Goal: Task Accomplishment & Management: Use online tool/utility

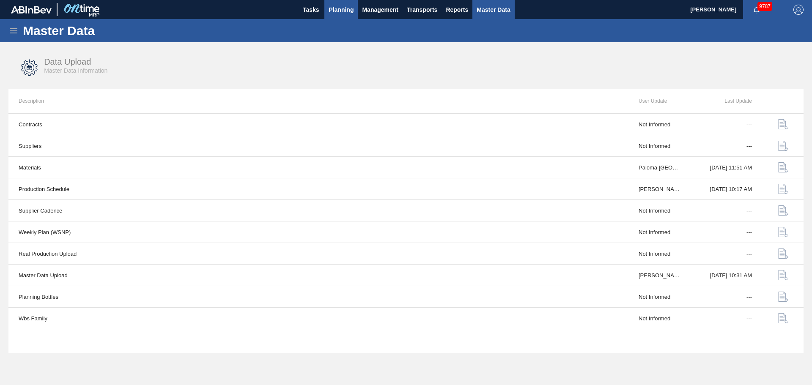
click at [350, 5] on span "Planning" at bounding box center [340, 10] width 25 height 10
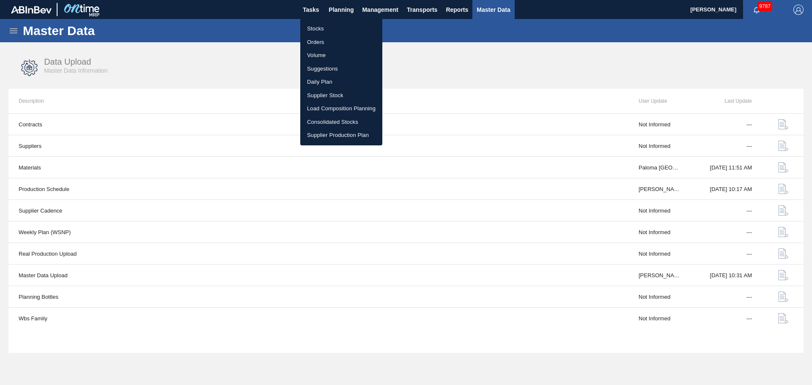
click at [314, 32] on li "Stocks" at bounding box center [341, 29] width 82 height 14
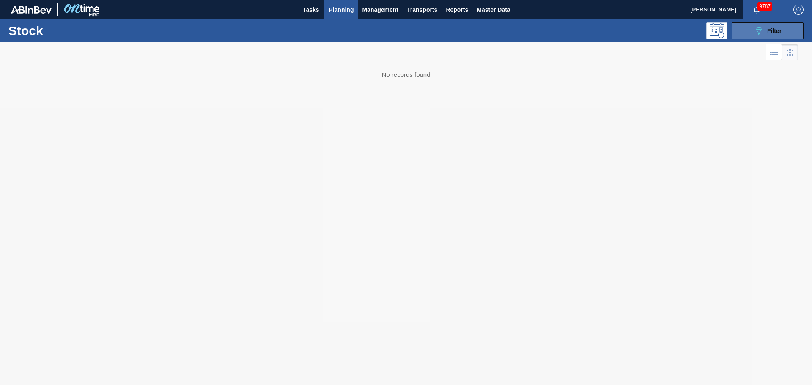
click at [767, 35] on div "089F7B8B-B2A5-4AFE-B5C0-19BA573D28AC Filter" at bounding box center [767, 31] width 28 height 10
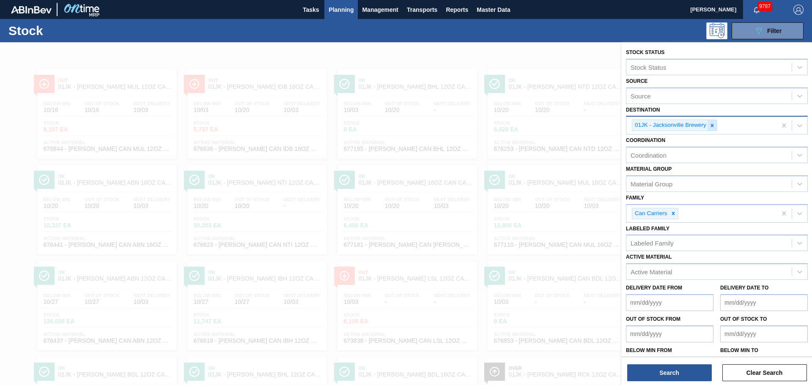
drag, startPoint x: 719, startPoint y: 123, endPoint x: 713, endPoint y: 126, distance: 7.4
click at [717, 123] on div "01JK - Jacksonville Brewery" at bounding box center [701, 125] width 150 height 17
click at [712, 126] on icon at bounding box center [712, 125] width 3 height 3
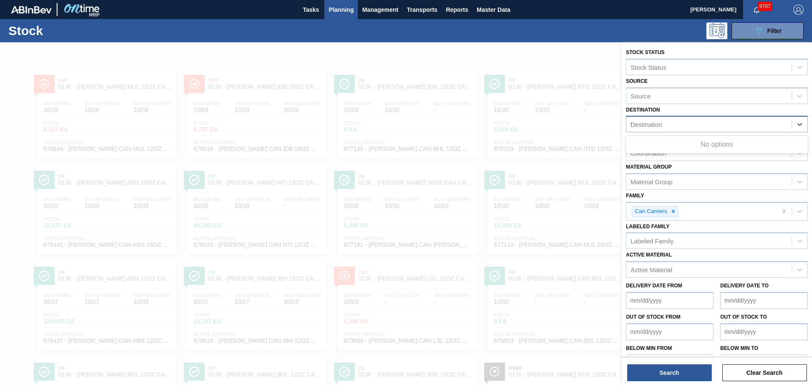
type input "ff"
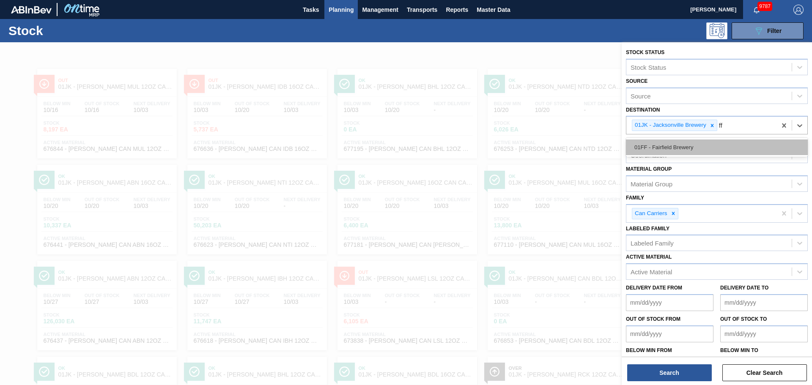
click at [680, 145] on div "01FF - Fairfield Brewery" at bounding box center [717, 147] width 182 height 16
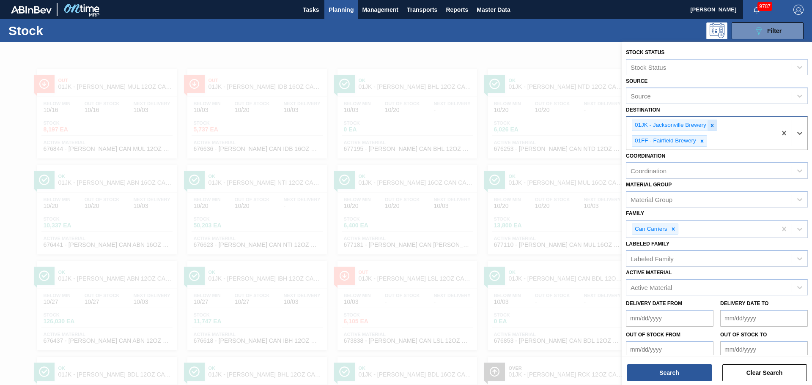
click at [714, 126] on icon at bounding box center [712, 126] width 6 height 6
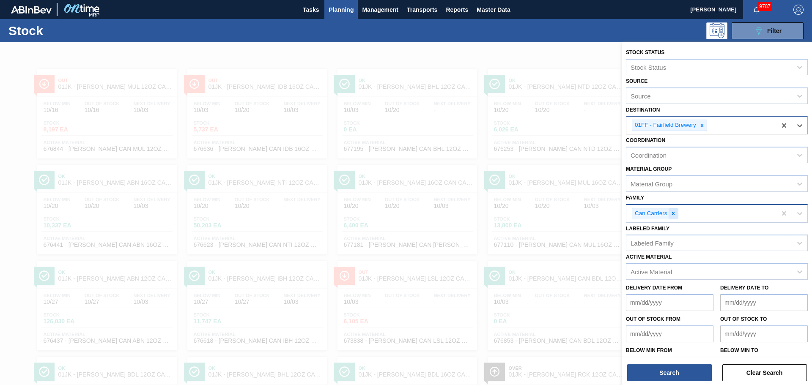
click at [669, 217] on div at bounding box center [672, 213] width 9 height 11
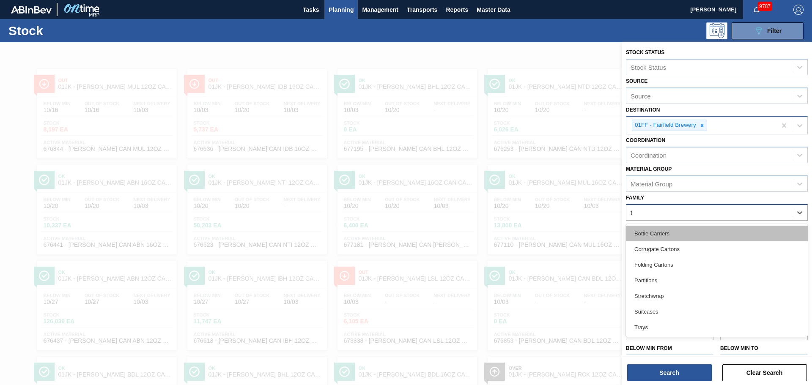
type input "tr"
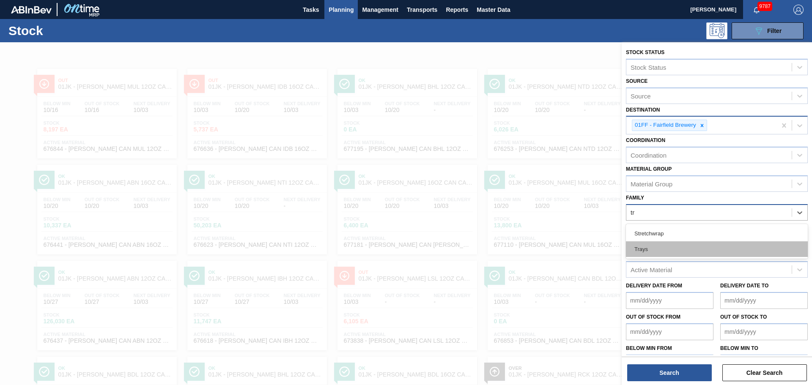
click at [657, 244] on div "Trays" at bounding box center [717, 249] width 182 height 16
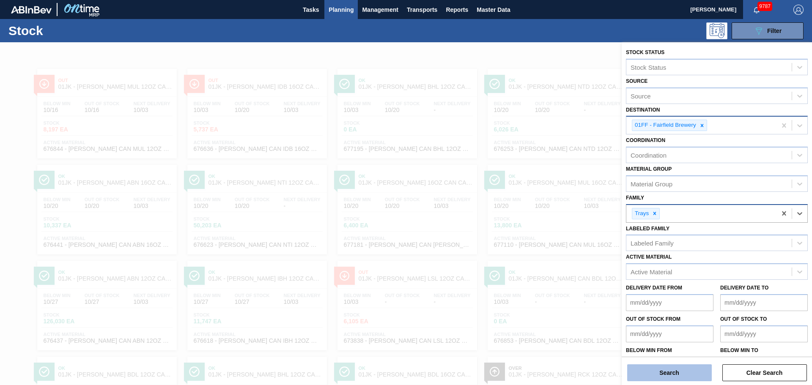
click at [675, 380] on button "Search" at bounding box center [669, 372] width 85 height 17
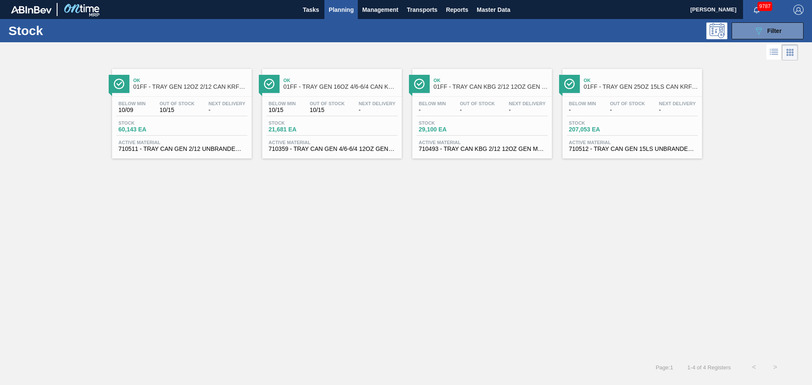
click at [171, 86] on span "01FF - TRAY GEN 12OZ 2/12 CAN KRFT 1023-L" at bounding box center [190, 87] width 114 height 6
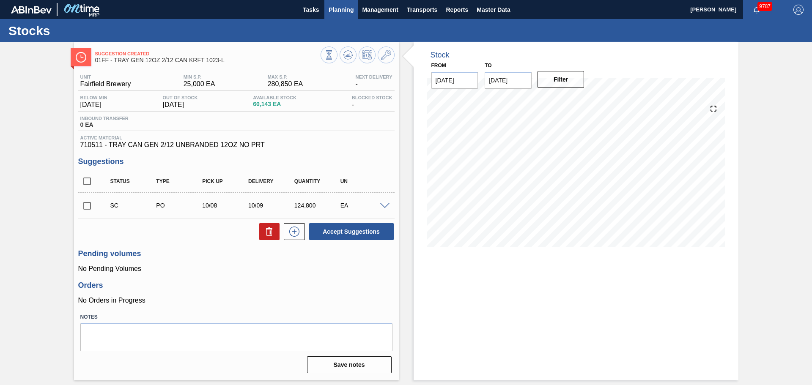
click at [345, 9] on span "Planning" at bounding box center [340, 10] width 25 height 10
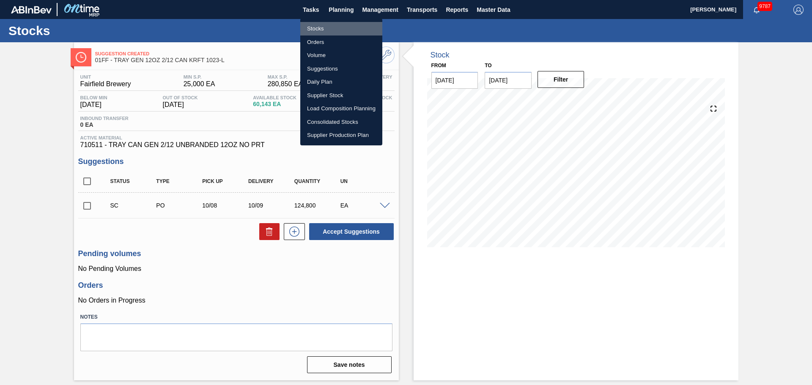
click at [316, 29] on li "Stocks" at bounding box center [341, 29] width 82 height 14
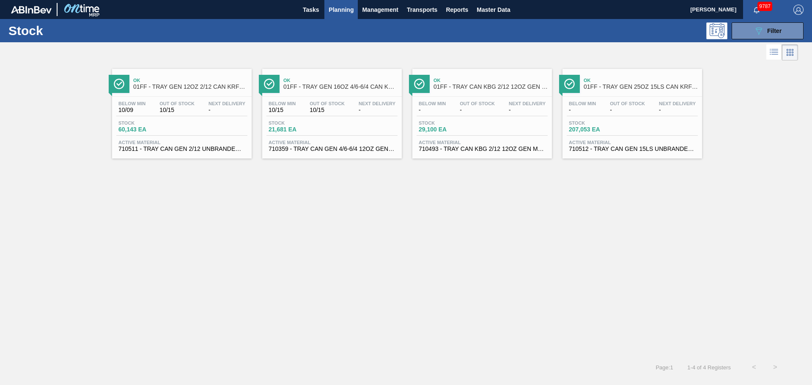
click at [317, 89] on span "01FF - TRAY GEN 16OZ 4/6-6/4 CAN KRFT 1986-D" at bounding box center [340, 87] width 114 height 6
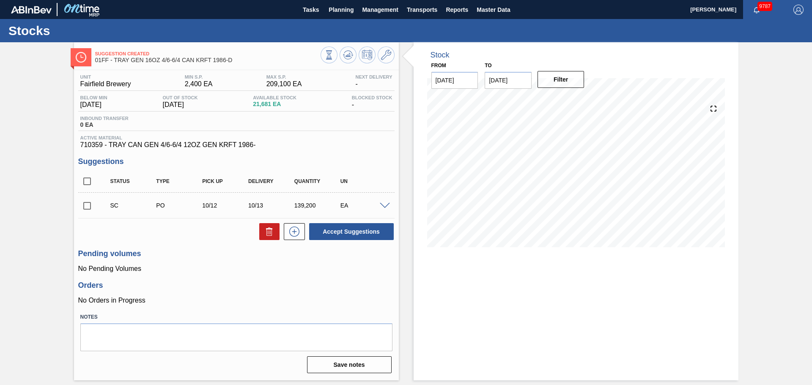
click at [395, 274] on div "Unit Fairfield Brewery MIN S.P. 2,400 EA MAX S.P. 209,100 EA Next Delivery - Be…" at bounding box center [236, 223] width 325 height 306
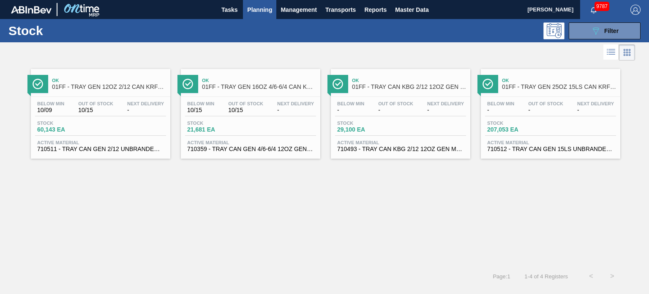
click at [66, 78] on span "Ok" at bounding box center [109, 80] width 114 height 5
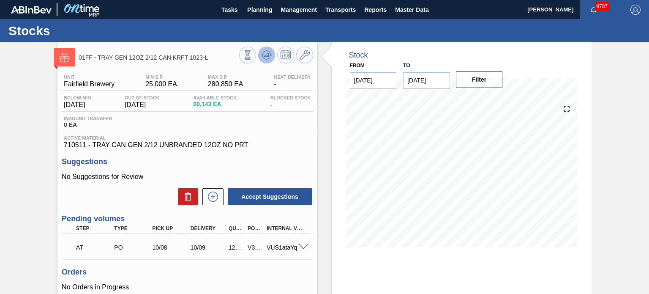
click at [269, 63] on button at bounding box center [266, 54] width 17 height 17
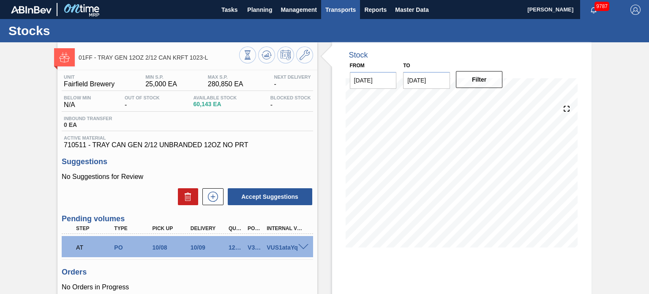
click at [346, 10] on span "Transports" at bounding box center [340, 10] width 30 height 10
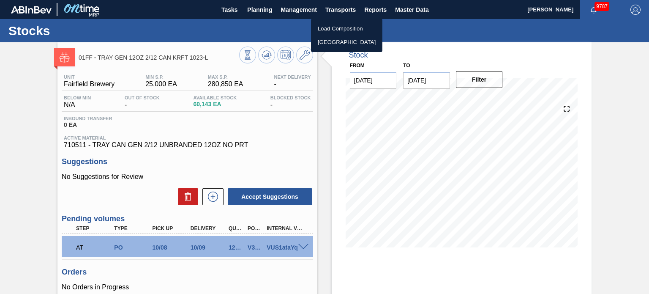
click at [341, 39] on li "[GEOGRAPHIC_DATA]" at bounding box center [346, 43] width 71 height 14
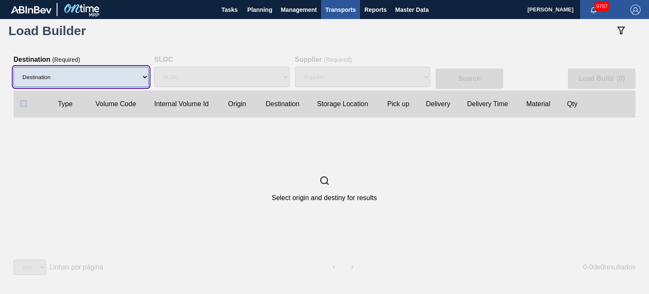
click at [101, 76] on select "Destination 01BV - [GEOGRAPHIC_DATA] 01CL - [GEOGRAPHIC_DATA] 01CV - [GEOGRAPHI…" at bounding box center [81, 77] width 135 height 20
select select "8"
click at [14, 67] on select "Destination 01BV - [GEOGRAPHIC_DATA] 01CL - [GEOGRAPHIC_DATA] 01CV - [GEOGRAPHI…" at bounding box center [81, 77] width 135 height 20
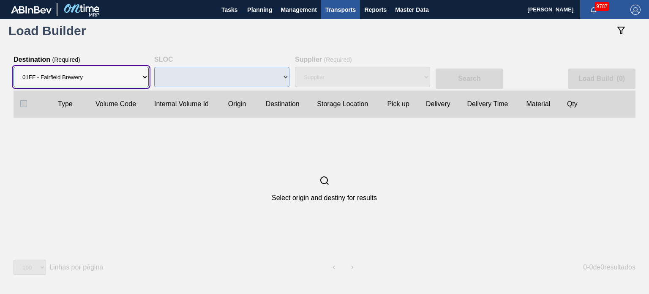
select select "N/A"
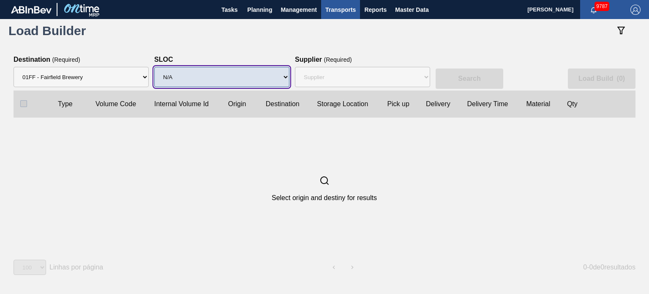
click at [211, 74] on select "SLOC N/A" at bounding box center [221, 77] width 135 height 20
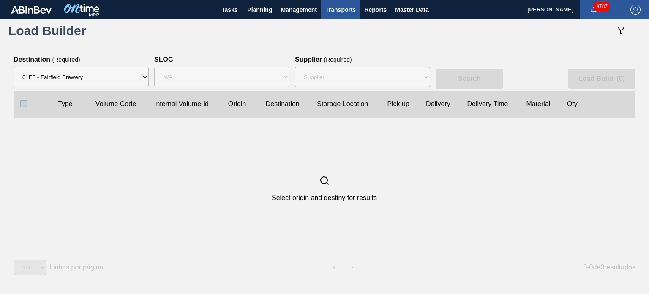
click at [164, 139] on div "Select origin and destiny for results" at bounding box center [325, 189] width 622 height 142
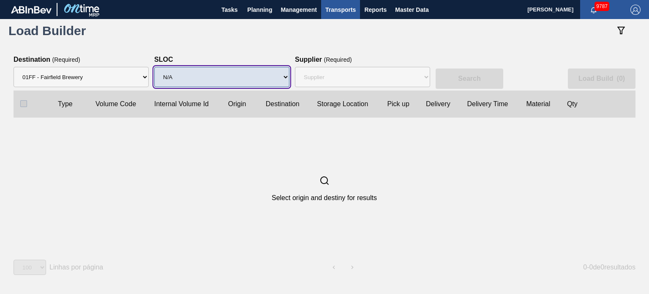
drag, startPoint x: 189, startPoint y: 75, endPoint x: 186, endPoint y: 84, distance: 9.4
click at [189, 75] on select "SLOC N/A" at bounding box center [221, 77] width 135 height 20
click at [154, 67] on select "SLOC N/A" at bounding box center [221, 77] width 135 height 20
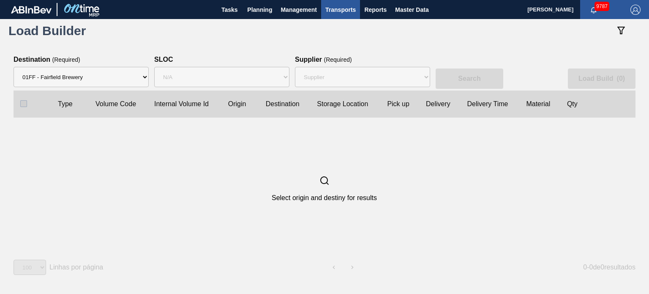
click at [359, 63] on div "Supplier ( Required ) Supplier 8329501 - ACCORD CARTON CO 8341298 - ACCREDO PAC…" at bounding box center [362, 73] width 135 height 35
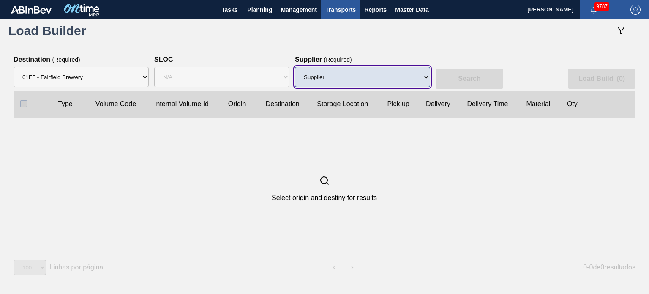
click at [358, 72] on select "Supplier 8329501 - ACCORD CARTON CO 8341298 - ACCREDO PACKAGING INC 8248341 - A…" at bounding box center [362, 77] width 135 height 20
select select "2265"
click at [295, 67] on select "Supplier 8329501 - ACCORD CARTON CO 8341298 - ACCREDO PACKAGING INC 8248341 - A…" at bounding box center [362, 77] width 135 height 20
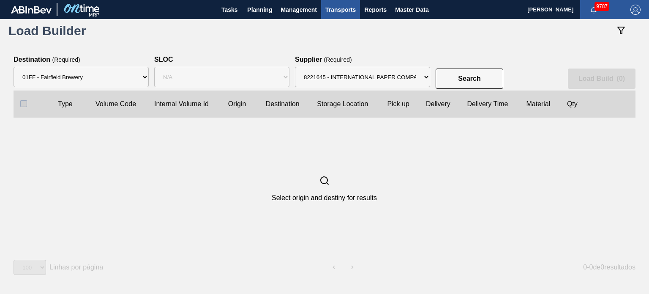
click at [464, 64] on div "Search Load Build ( 0 )" at bounding box center [325, 73] width 622 height 35
click at [0, 0] on slot "Search" at bounding box center [0, 0] width 0 height 0
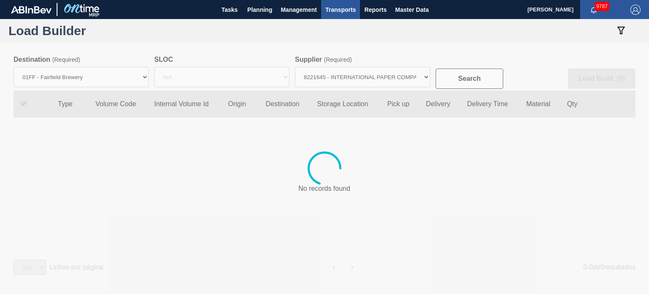
checkbox input "true"
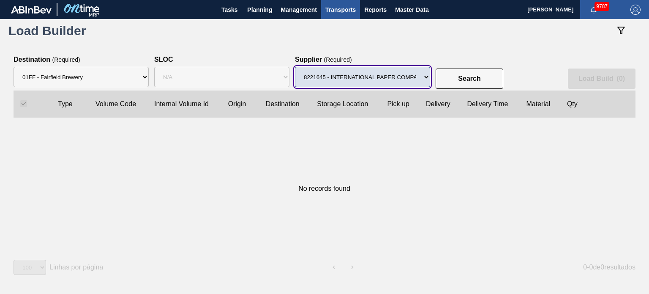
click at [392, 81] on select "Supplier 8329501 - ACCORD CARTON CO 8341298 - ACCREDO PACKAGING INC 8248341 - A…" at bounding box center [362, 77] width 135 height 20
click at [295, 67] on select "Supplier 8329501 - ACCORD CARTON CO 8341298 - ACCREDO PACKAGING INC 8248341 - A…" at bounding box center [362, 77] width 135 height 20
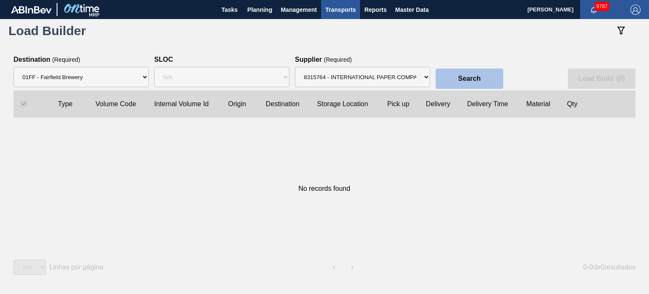
click at [456, 82] on button "Search" at bounding box center [470, 78] width 68 height 20
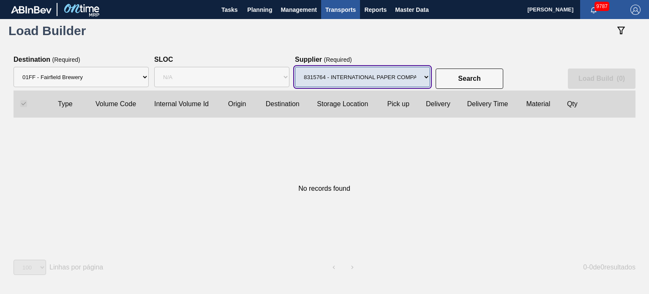
click at [380, 79] on select "Supplier 8329501 - ACCORD CARTON CO 8341298 - ACCREDO PACKAGING INC 8248341 - A…" at bounding box center [362, 77] width 135 height 20
select select "2156"
click at [295, 67] on select "Supplier 8329501 - ACCORD CARTON CO 8341298 - ACCREDO PACKAGING INC 8248341 - A…" at bounding box center [362, 77] width 135 height 20
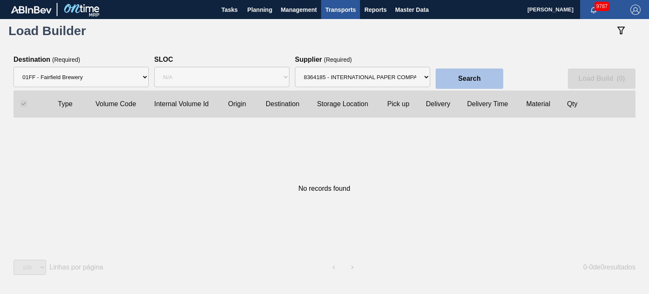
click at [475, 66] on div "Search Load Build ( 0 )" at bounding box center [325, 73] width 622 height 35
click at [474, 72] on button "Search" at bounding box center [470, 78] width 68 height 20
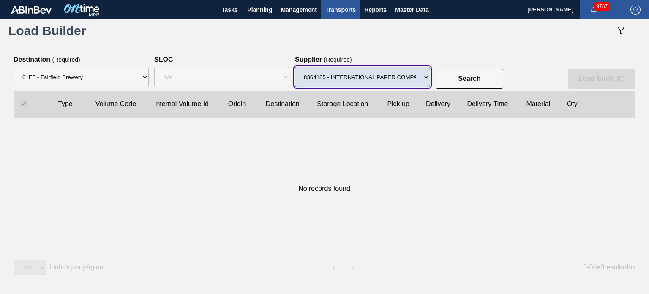
drag, startPoint x: 400, startPoint y: 79, endPoint x: 399, endPoint y: 83, distance: 4.3
click at [400, 79] on select "Supplier 8329501 - ACCORD CARTON CO 8341298 - ACCREDO PACKAGING INC 8248341 - A…" at bounding box center [362, 77] width 135 height 20
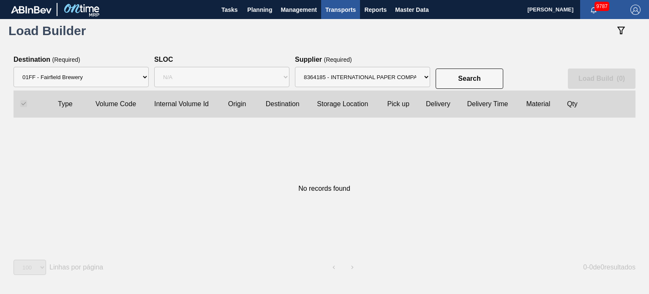
drag, startPoint x: 286, startPoint y: 57, endPoint x: 297, endPoint y: 33, distance: 26.5
click at [286, 57] on div "SLOC SLOC N/A" at bounding box center [221, 73] width 135 height 35
click at [259, 15] on button "Planning" at bounding box center [259, 9] width 33 height 19
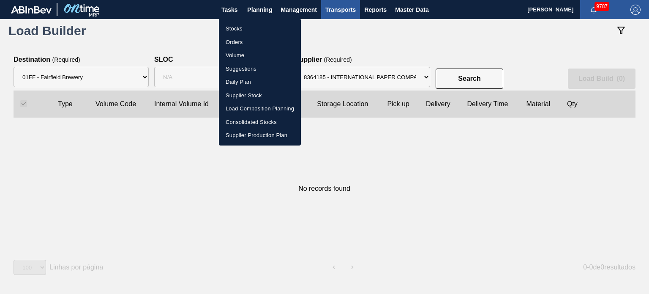
click at [243, 44] on li "Orders" at bounding box center [260, 43] width 82 height 14
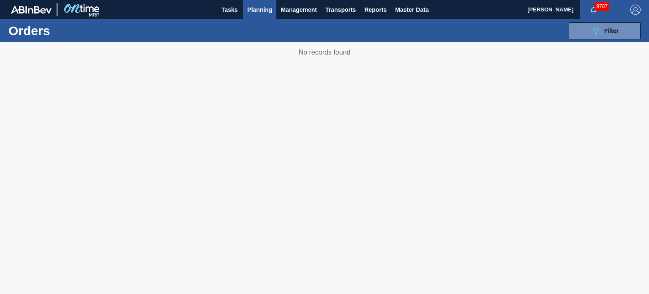
click at [251, 13] on span "Planning" at bounding box center [259, 10] width 25 height 10
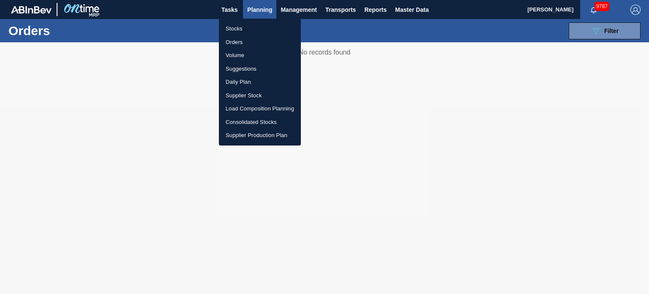
click at [242, 52] on li "Volume" at bounding box center [260, 56] width 82 height 14
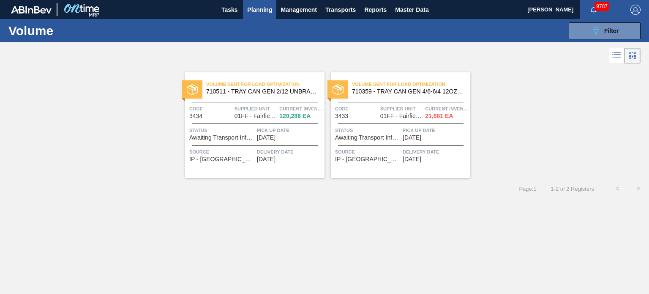
click at [283, 134] on span "Pick up Date" at bounding box center [290, 130] width 66 height 8
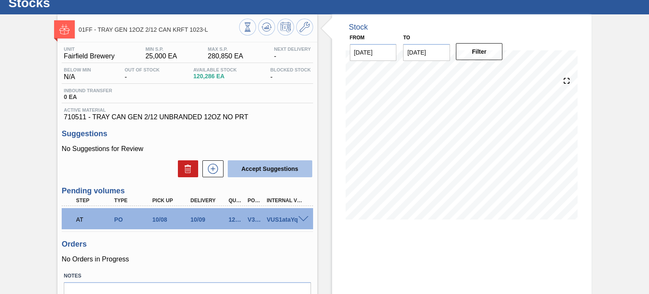
scroll to position [42, 0]
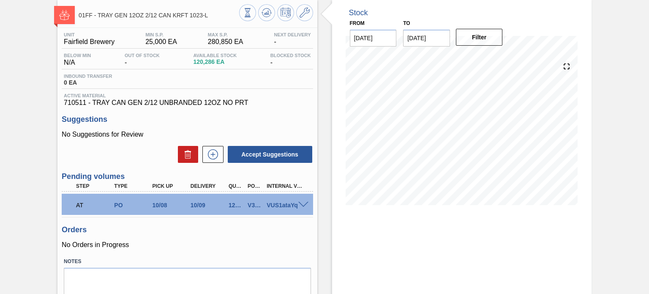
click at [301, 202] on span at bounding box center [303, 205] width 10 height 6
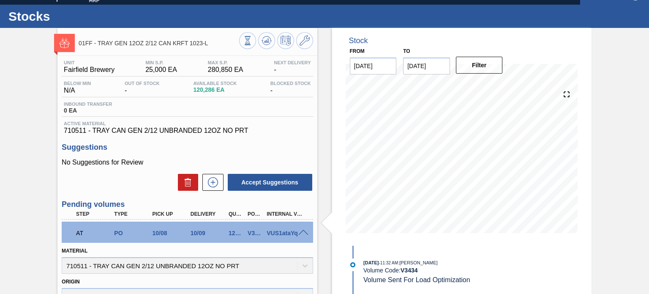
scroll to position [0, 0]
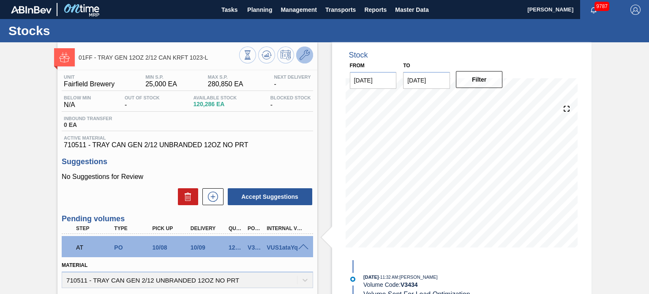
click at [300, 55] on icon at bounding box center [305, 55] width 10 height 10
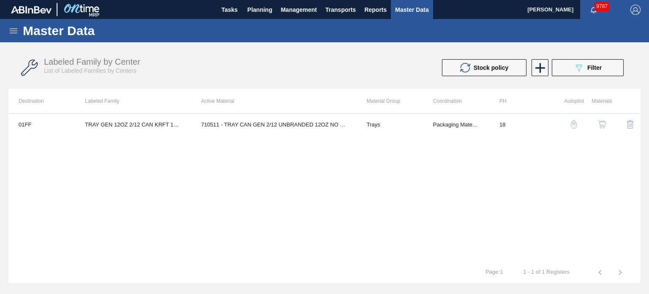
click at [604, 123] on img "button" at bounding box center [602, 124] width 8 height 8
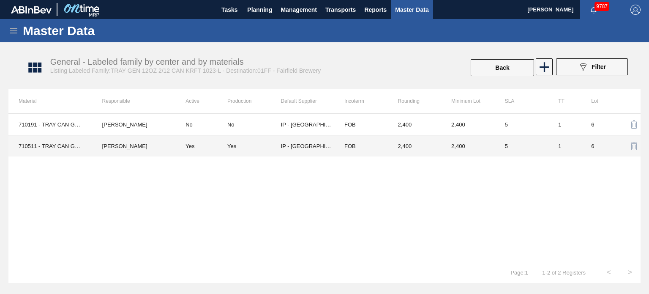
click at [230, 146] on div "Yes" at bounding box center [231, 146] width 9 height 6
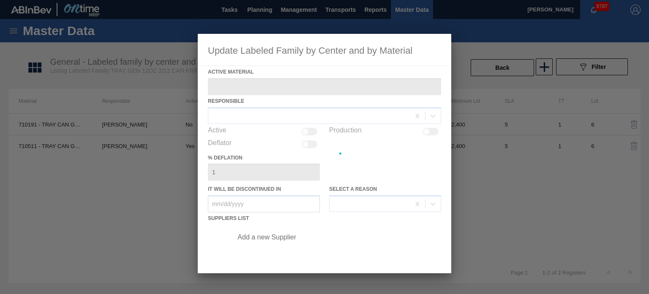
type Material "710511 - TRAY CAN GEN 2/12 UNBRANDED 12OZ NO PRT"
checkbox input "true"
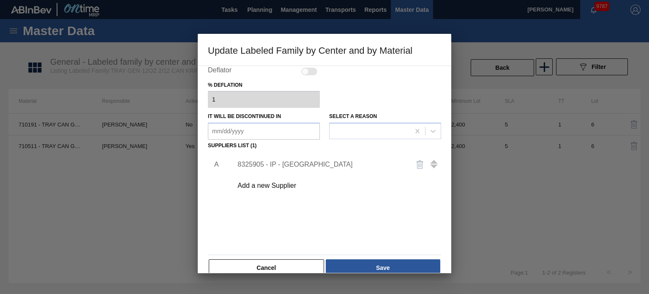
scroll to position [86, 0]
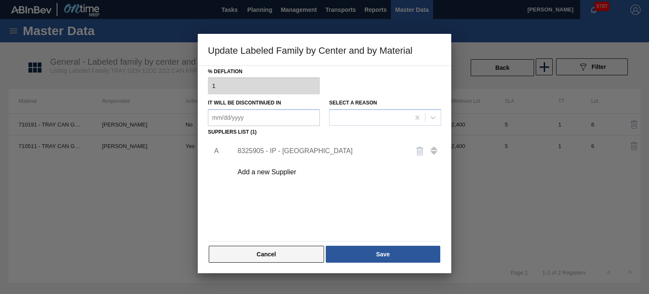
click at [268, 252] on button "Cancel" at bounding box center [266, 254] width 115 height 17
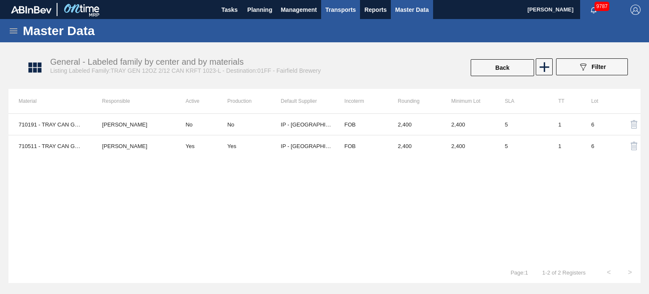
click at [357, 11] on button "Transports" at bounding box center [340, 9] width 39 height 19
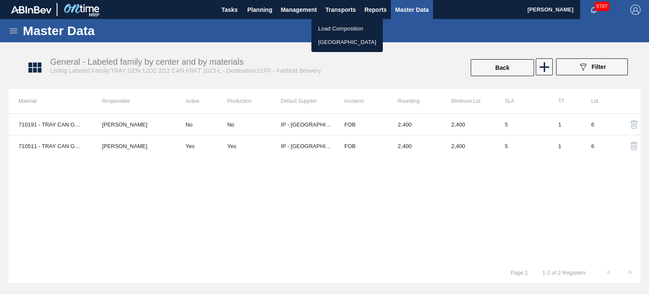
click at [331, 46] on li "[GEOGRAPHIC_DATA]" at bounding box center [347, 43] width 71 height 14
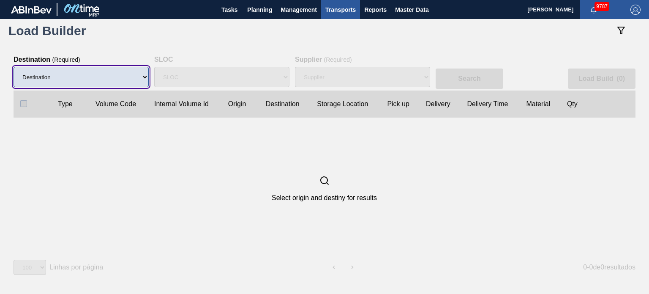
drag, startPoint x: 134, startPoint y: 78, endPoint x: 130, endPoint y: 83, distance: 6.1
click at [134, 78] on select "Destination 01BV - [GEOGRAPHIC_DATA] 01CL - [GEOGRAPHIC_DATA] 01CV - [GEOGRAPHI…" at bounding box center [81, 77] width 135 height 20
select select "8"
click at [14, 67] on select "Destination 01BV - [GEOGRAPHIC_DATA] 01CL - [GEOGRAPHIC_DATA] 01CV - [GEOGRAPHI…" at bounding box center [81, 77] width 135 height 20
select select "N/A"
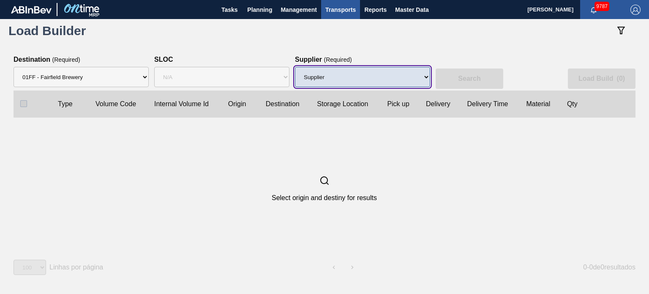
click at [308, 76] on select "Supplier 8329501 - ACCORD CARTON CO 8341298 - ACCREDO PACKAGING INC 8248341 - A…" at bounding box center [362, 77] width 135 height 20
select select "1474"
click at [295, 67] on select "Supplier 8329501 - ACCORD CARTON CO 8341298 - ACCREDO PACKAGING INC 8248341 - A…" at bounding box center [362, 77] width 135 height 20
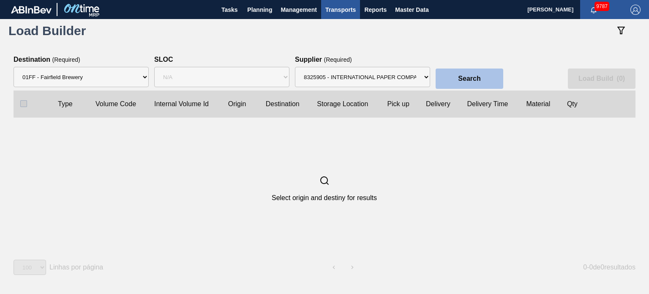
click at [0, 0] on slot "Search" at bounding box center [0, 0] width 0 height 0
